Goal: Check status: Check status

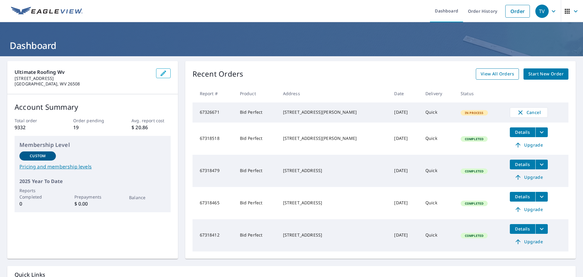
click at [291, 74] on span "View All Orders" at bounding box center [497, 74] width 33 height 8
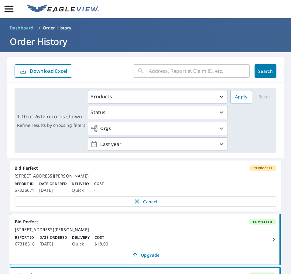
click at [266, 45] on h1 "Order History" at bounding box center [145, 41] width 276 height 12
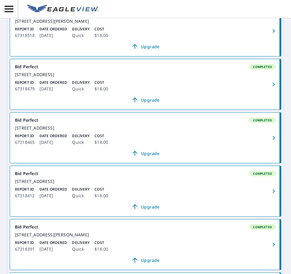
scroll to position [211, 0]
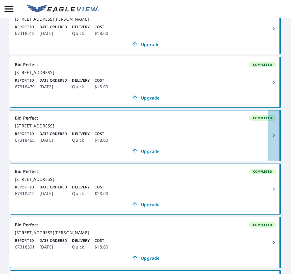
click at [270, 139] on icon "button" at bounding box center [273, 135] width 7 height 7
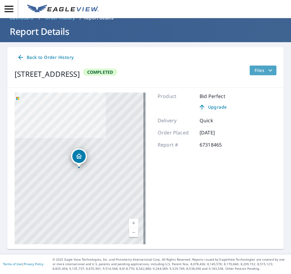
click at [267, 73] on icon "filesDropdownBtn-67318465" at bounding box center [270, 70] width 7 height 7
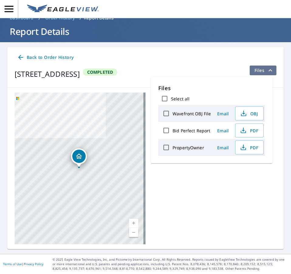
click at [268, 70] on icon "filesDropdownBtn-67318465" at bounding box center [270, 70] width 4 height 2
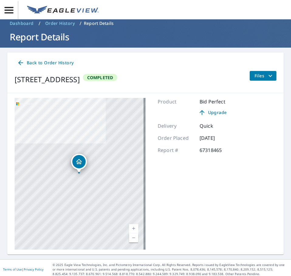
scroll to position [0, 0]
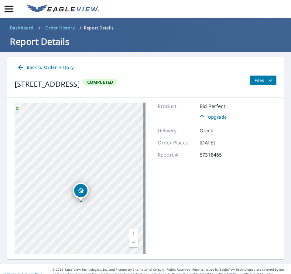
drag, startPoint x: 81, startPoint y: 196, endPoint x: 109, endPoint y: 199, distance: 28.1
click at [109, 199] on div "[STREET_ADDRESS]" at bounding box center [80, 179] width 131 height 152
drag, startPoint x: 102, startPoint y: 207, endPoint x: 111, endPoint y: 215, distance: 11.6
click at [111, 215] on div "[STREET_ADDRESS]" at bounding box center [80, 179] width 131 height 152
drag, startPoint x: 67, startPoint y: 196, endPoint x: 89, endPoint y: 202, distance: 23.5
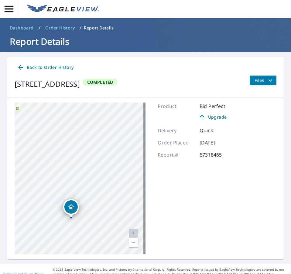
click at [71, 207] on icon "Dropped pin, building 1, Residential property, 159 Helens Pl Clarksburg, WV 263…" at bounding box center [70, 206] width 7 height 7
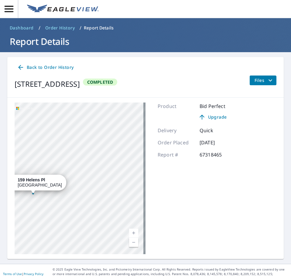
drag, startPoint x: 110, startPoint y: 172, endPoint x: 44, endPoint y: 200, distance: 71.4
click at [40, 202] on div "[STREET_ADDRESS]" at bounding box center [80, 179] width 131 height 152
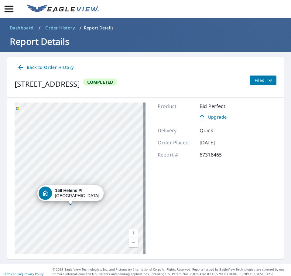
drag, startPoint x: 106, startPoint y: 166, endPoint x: 149, endPoint y: 170, distance: 42.8
click at [149, 170] on div "[STREET_ADDRESS] A standard road map Aerial A detailed look from above Labels L…" at bounding box center [145, 179] width 276 height 162
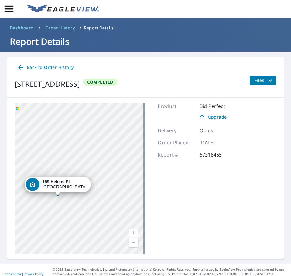
drag, startPoint x: 158, startPoint y: 176, endPoint x: 153, endPoint y: 176, distance: 5.2
click at [159, 176] on div "Product Bid Perfect Upgrade Delivery Quick Order Placed [DATE] Report # 67318465" at bounding box center [197, 179] width 78 height 152
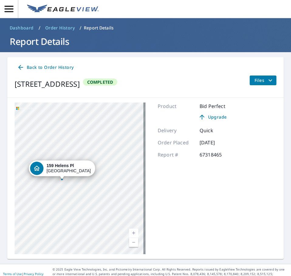
drag, startPoint x: 83, startPoint y: 162, endPoint x: 135, endPoint y: 151, distance: 52.5
click at [135, 151] on div "[STREET_ADDRESS]" at bounding box center [80, 179] width 131 height 152
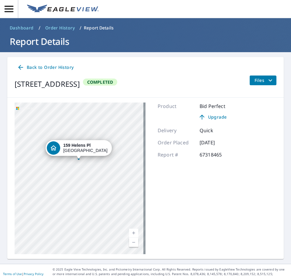
drag, startPoint x: 100, startPoint y: 139, endPoint x: 125, endPoint y: 114, distance: 35.0
click at [112, 118] on div "[STREET_ADDRESS]" at bounding box center [80, 179] width 131 height 152
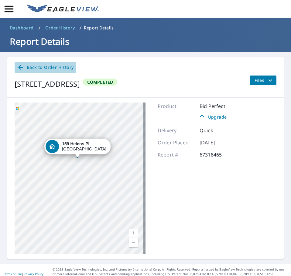
click at [20, 66] on icon at bounding box center [20, 67] width 7 height 7
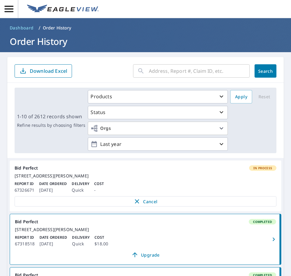
scroll to position [91, 0]
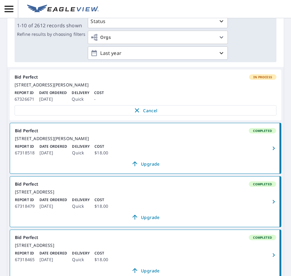
click at [121, 200] on link "Bid Perfect Completed [STREET_ADDRESS] Report ID 67318479 Date Ordered [DATE] D…" at bounding box center [145, 202] width 271 height 50
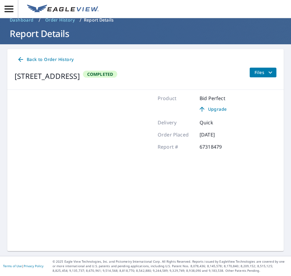
scroll to position [8, 0]
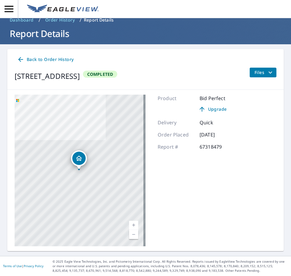
click at [261, 73] on span "Files" at bounding box center [264, 72] width 19 height 7
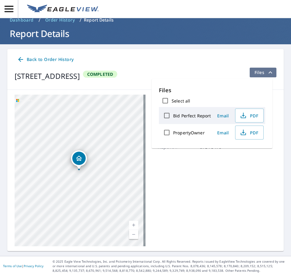
click at [261, 73] on span "Files" at bounding box center [264, 72] width 19 height 7
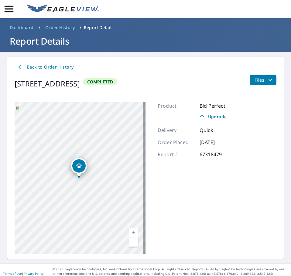
scroll to position [0, 0]
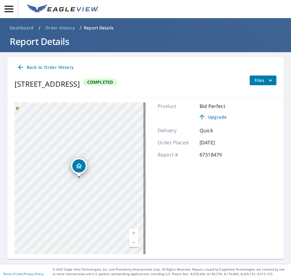
click at [97, 129] on div "[STREET_ADDRESS]" at bounding box center [80, 179] width 131 height 152
click at [93, 153] on div "[STREET_ADDRESS]" at bounding box center [80, 179] width 131 height 152
drag, startPoint x: 89, startPoint y: 177, endPoint x: 102, endPoint y: 225, distance: 49.7
click at [102, 225] on div "[STREET_ADDRESS]" at bounding box center [80, 179] width 131 height 152
drag, startPoint x: 84, startPoint y: 186, endPoint x: 54, endPoint y: 174, distance: 32.7
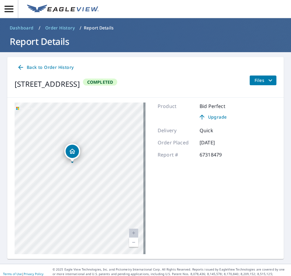
click at [54, 174] on div "[STREET_ADDRESS]" at bounding box center [80, 179] width 131 height 152
drag, startPoint x: 107, startPoint y: 182, endPoint x: 95, endPoint y: 175, distance: 13.5
click at [95, 175] on div "[STREET_ADDRESS]" at bounding box center [80, 179] width 131 height 152
drag, startPoint x: 108, startPoint y: 177, endPoint x: 61, endPoint y: 181, distance: 47.9
click at [57, 181] on div "[STREET_ADDRESS]" at bounding box center [80, 179] width 131 height 152
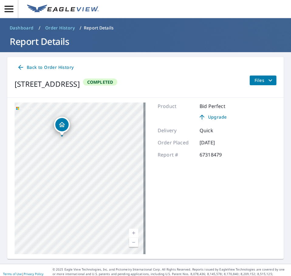
drag, startPoint x: 111, startPoint y: 210, endPoint x: 142, endPoint y: 177, distance: 44.9
click at [142, 177] on div "[STREET_ADDRESS]" at bounding box center [80, 179] width 131 height 152
click at [235, 182] on div "[STREET_ADDRESS] A standard road map Aerial A detailed look from above Labels L…" at bounding box center [145, 179] width 276 height 162
